Goal: Obtain resource: Obtain resource

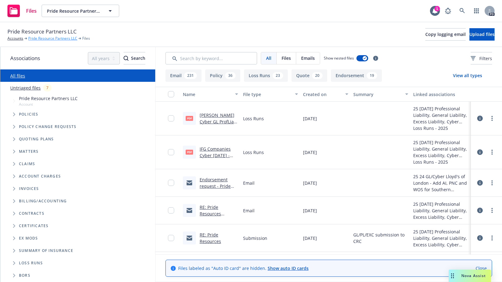
click at [41, 38] on link "Pride Resource Partners LLC" at bounding box center [52, 39] width 49 height 6
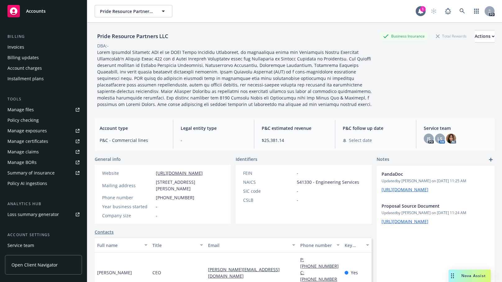
scroll to position [96, 0]
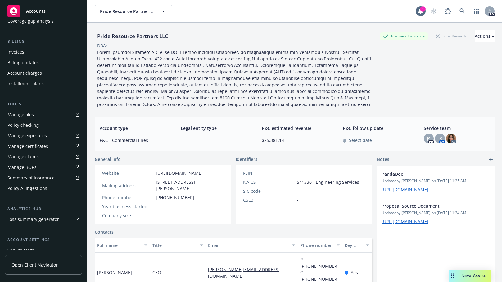
click at [18, 115] on div "Manage files" at bounding box center [20, 115] width 26 height 10
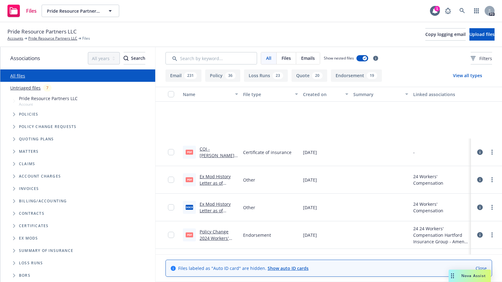
scroll to position [5218, 0]
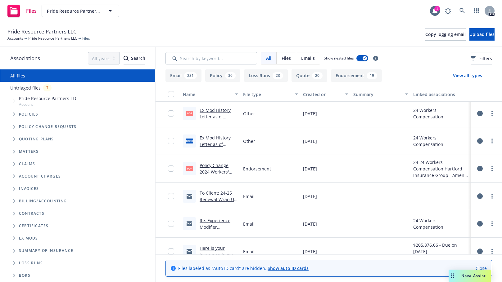
click at [205, 111] on link "Ex Mod History Letter as of 12.5.24.pdf" at bounding box center [215, 116] width 31 height 19
click at [43, 38] on link "Pride Resource Partners LLC" at bounding box center [52, 39] width 49 height 6
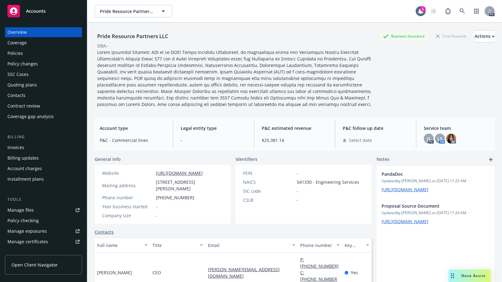
click at [10, 56] on div "Policies" at bounding box center [15, 53] width 16 height 10
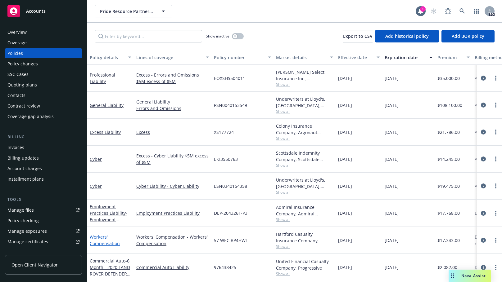
click at [104, 238] on link "Workers' Compensation" at bounding box center [105, 240] width 30 height 12
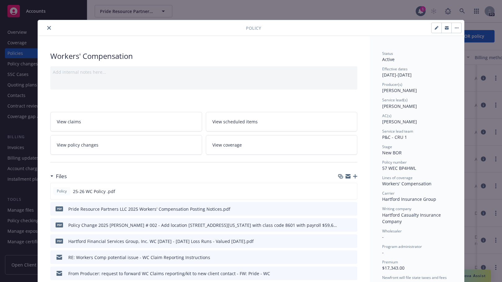
click at [47, 27] on icon "close" at bounding box center [49, 28] width 4 height 4
